Goal: Transaction & Acquisition: Purchase product/service

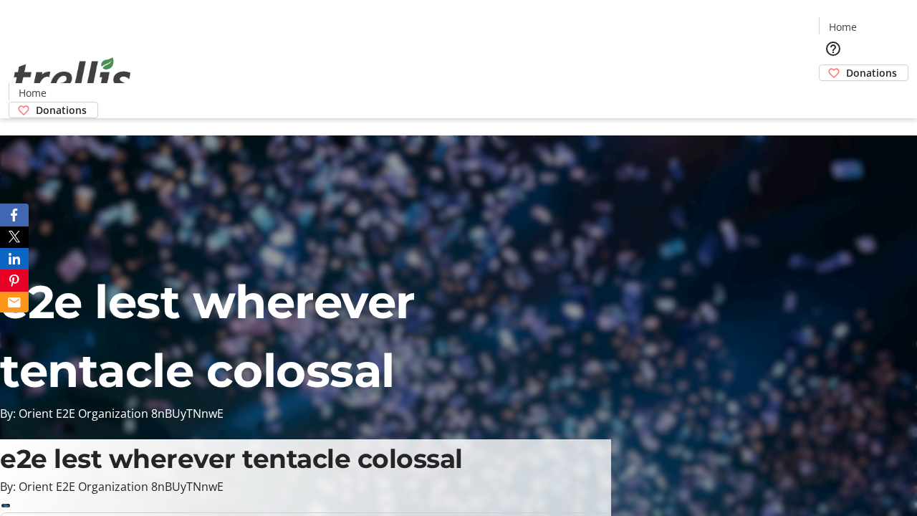
click at [846, 65] on span "Donations" at bounding box center [871, 72] width 51 height 15
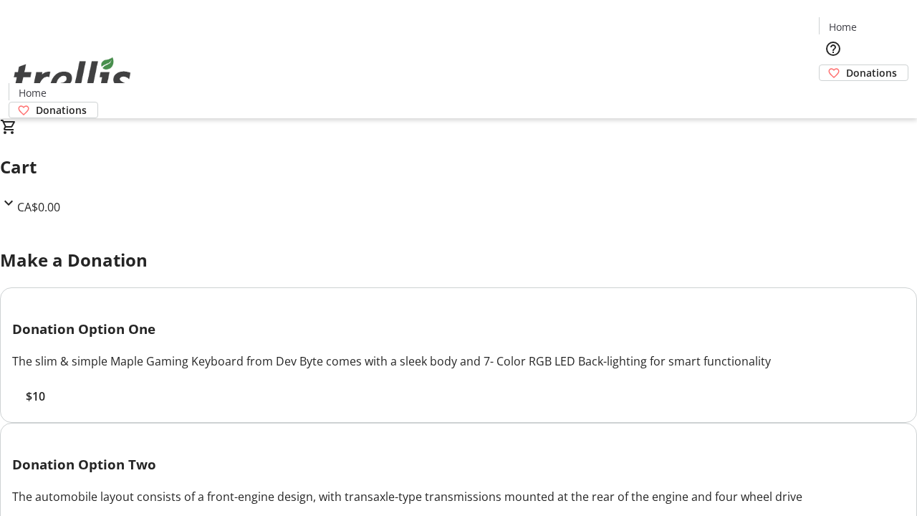
click at [45, 405] on span "$10" at bounding box center [35, 396] width 19 height 17
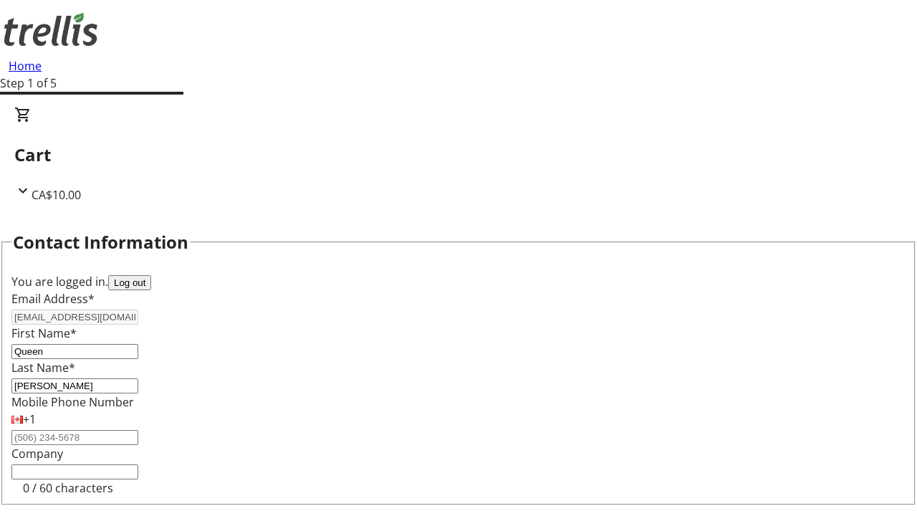
select select "CA"
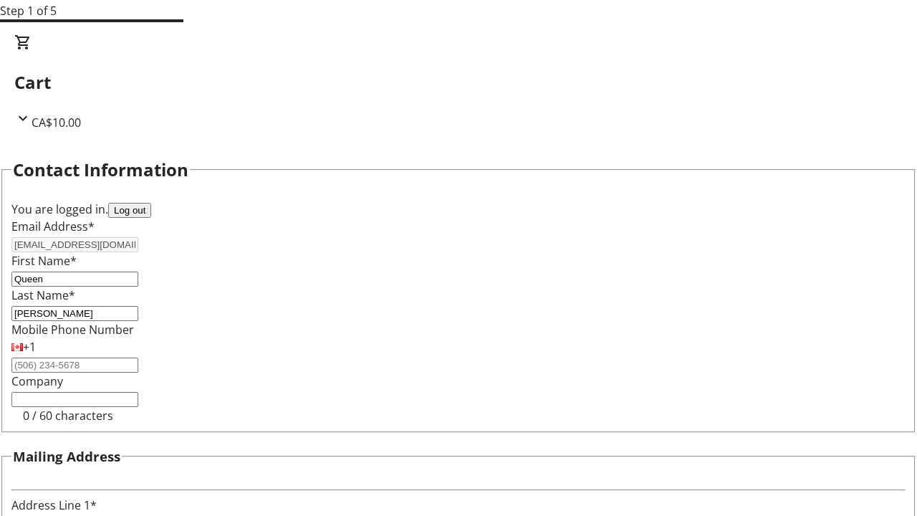
type input "[STREET_ADDRESS][PERSON_NAME]"
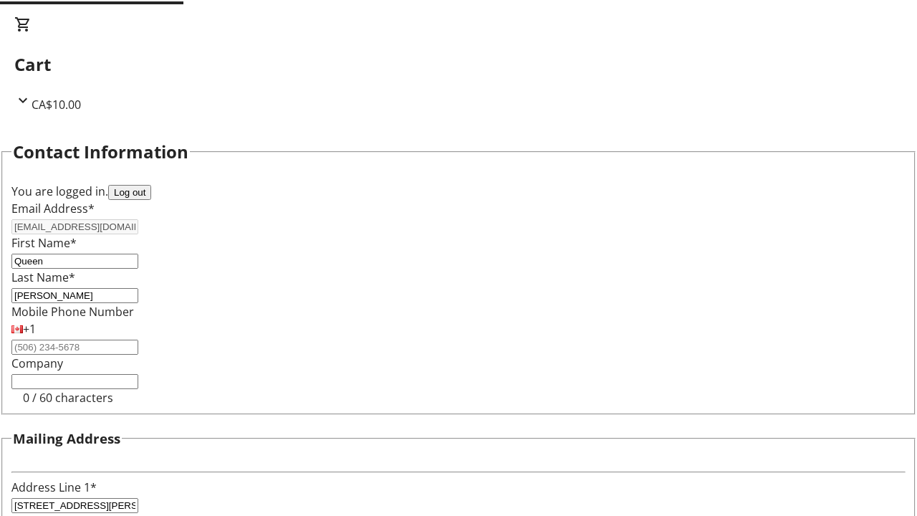
type input "Kelowna"
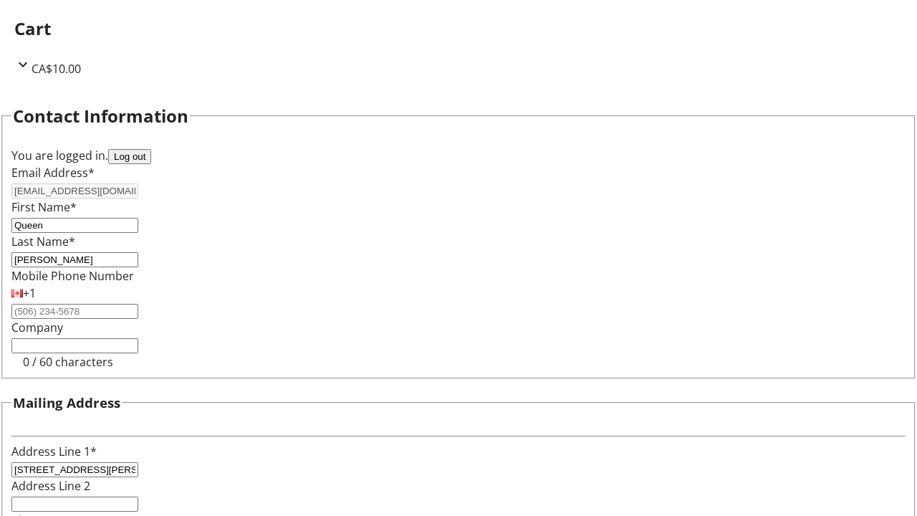
select select "BC"
type input "Kelowna"
type input "V1Y 0C2"
